Goal: Navigation & Orientation: Find specific page/section

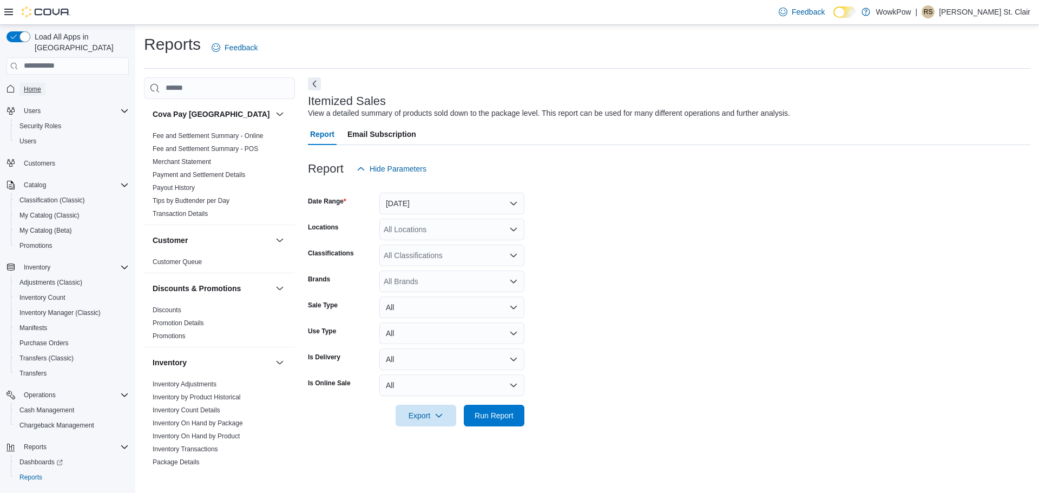
click at [27, 85] on span "Home" at bounding box center [32, 89] width 17 height 9
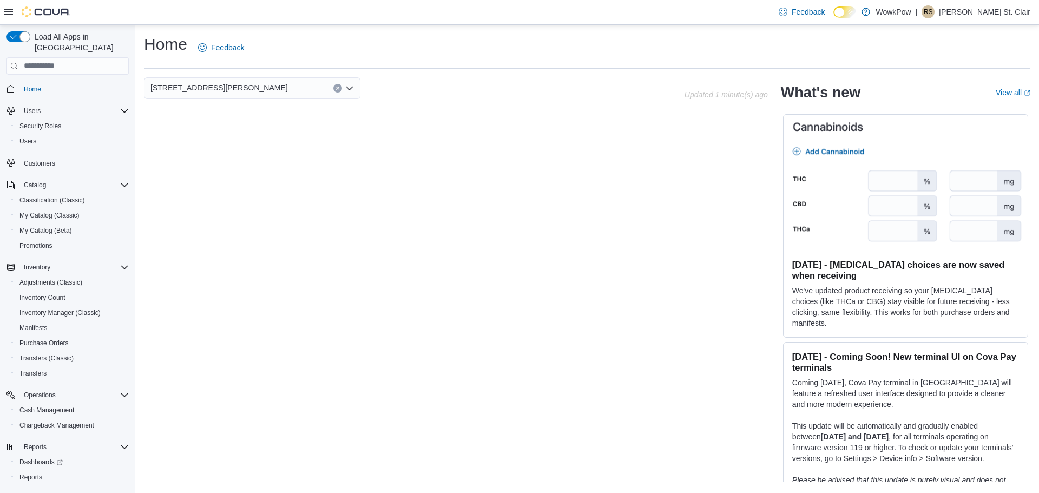
click at [279, 86] on span "[STREET_ADDRESS][PERSON_NAME]" at bounding box center [220, 87] width 138 height 13
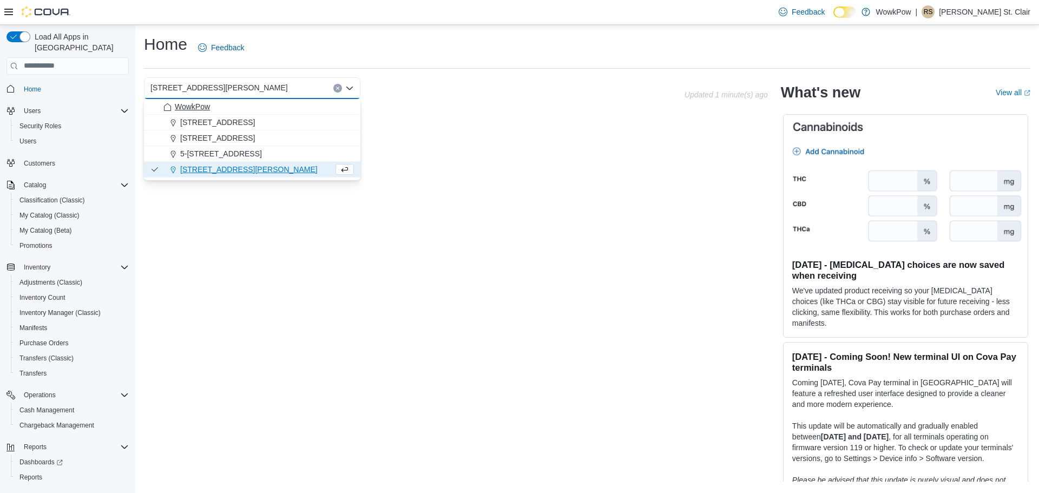
click at [250, 107] on div "WowkPow" at bounding box center [258, 106] width 191 height 11
